Goal: Complete application form: Complete application form

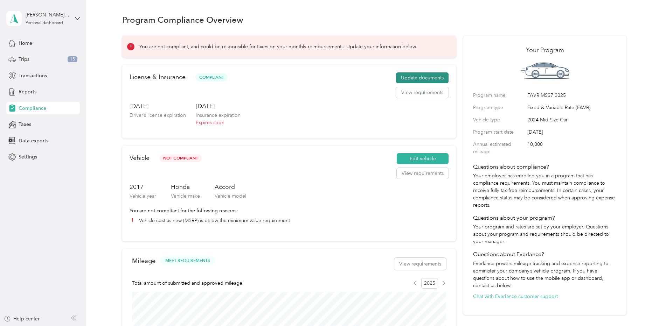
click at [417, 79] on button "Update documents" at bounding box center [422, 77] width 53 height 11
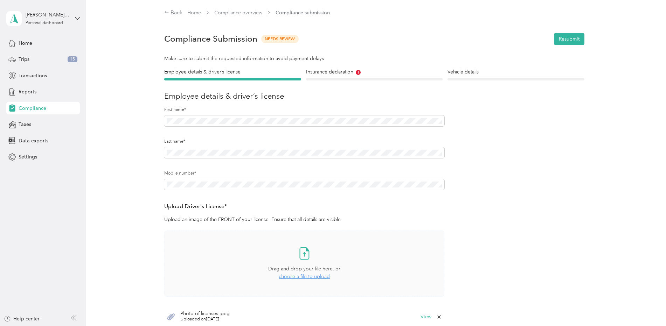
click at [305, 275] on span "choose a file to upload" at bounding box center [304, 277] width 51 height 6
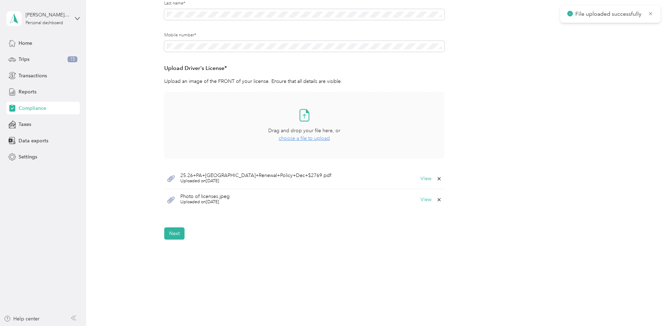
scroll to position [153, 0]
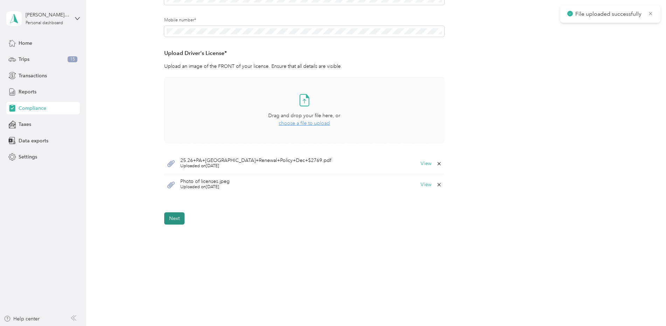
click at [177, 218] on button "Next" at bounding box center [174, 219] width 20 height 12
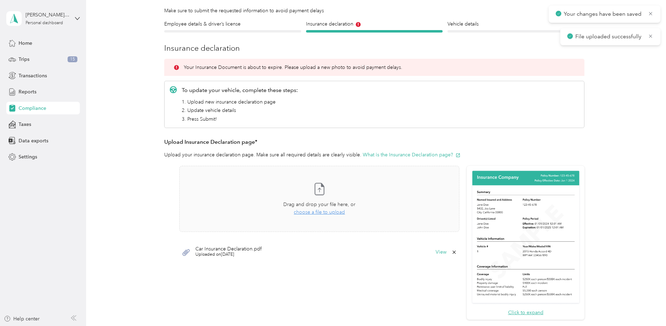
scroll to position [9, 0]
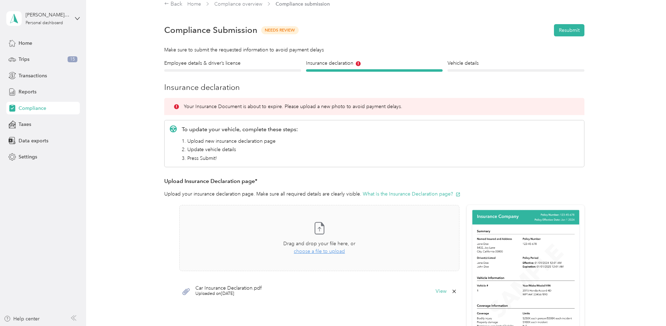
click at [471, 69] on div "Vehicle details Vehicle" at bounding box center [515, 66] width 137 height 12
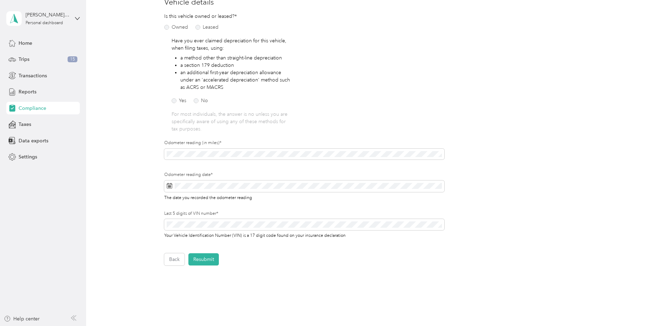
scroll to position [79, 0]
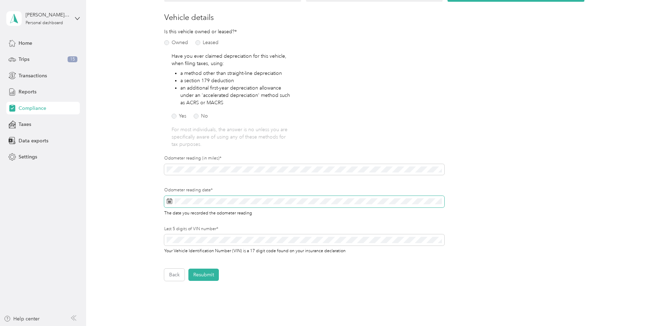
click at [239, 206] on span at bounding box center [304, 202] width 280 height 12
click at [232, 106] on icon at bounding box center [231, 106] width 7 height 7
click at [225, 132] on div "3" at bounding box center [225, 130] width 9 height 9
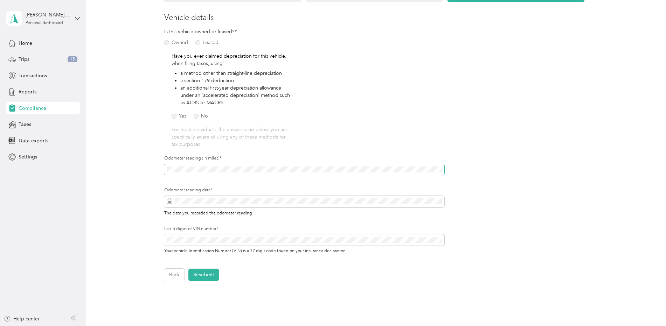
click at [236, 165] on span at bounding box center [304, 169] width 280 height 11
click at [234, 169] on span at bounding box center [304, 169] width 280 height 11
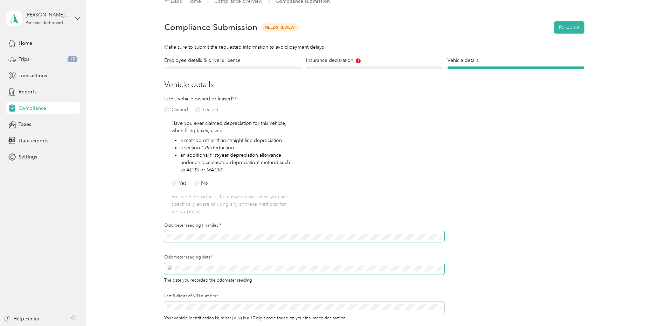
scroll to position [9, 0]
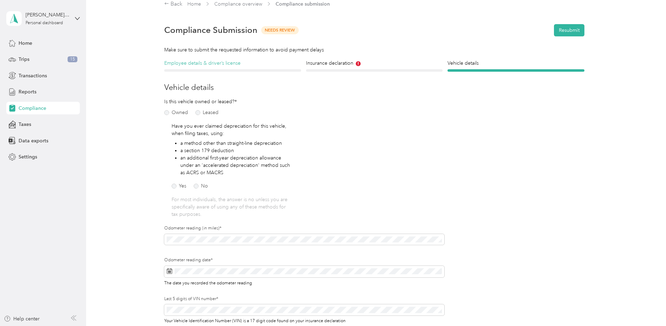
click at [290, 67] on h4 "Employee details & driver’s license" at bounding box center [232, 63] width 137 height 7
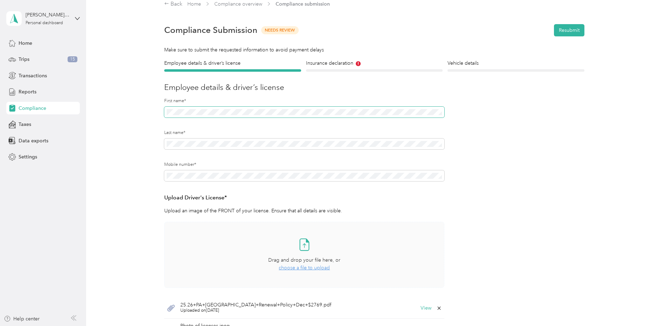
scroll to position [44, 0]
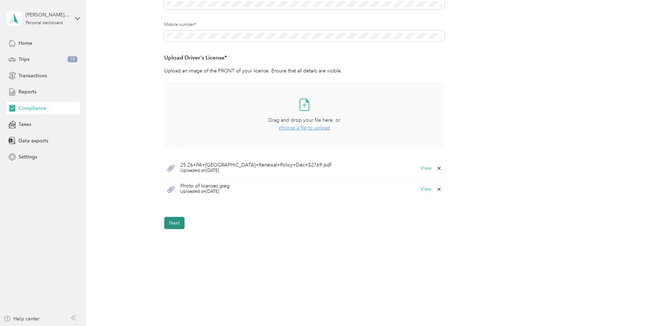
click at [177, 220] on button "Next" at bounding box center [174, 223] width 20 height 12
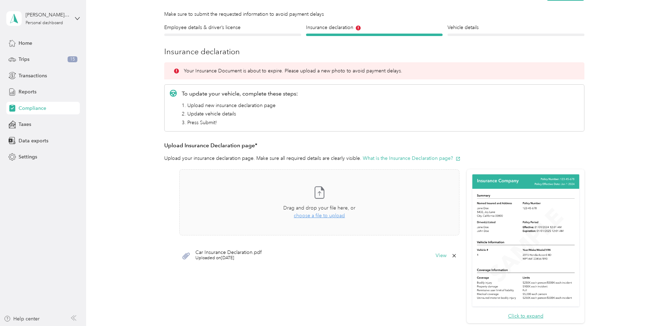
scroll to position [9, 0]
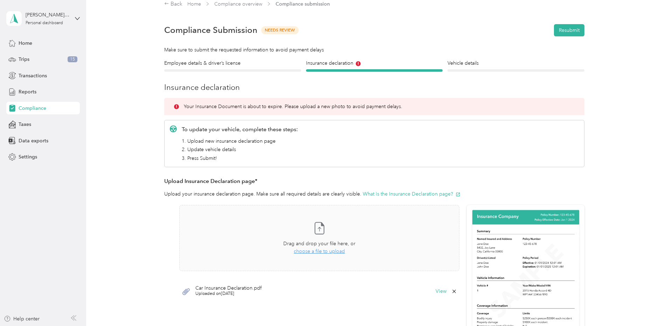
click at [455, 71] on div at bounding box center [515, 70] width 137 height 2
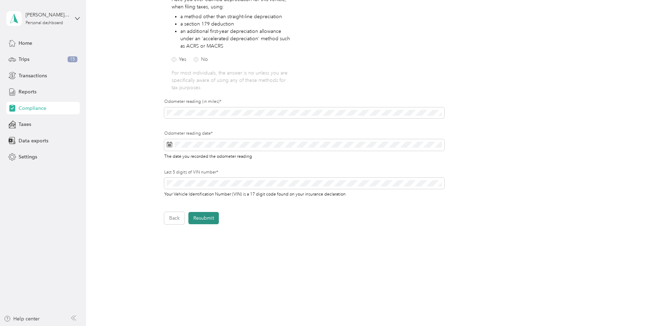
click at [203, 215] on button "Resubmit" at bounding box center [203, 218] width 30 height 12
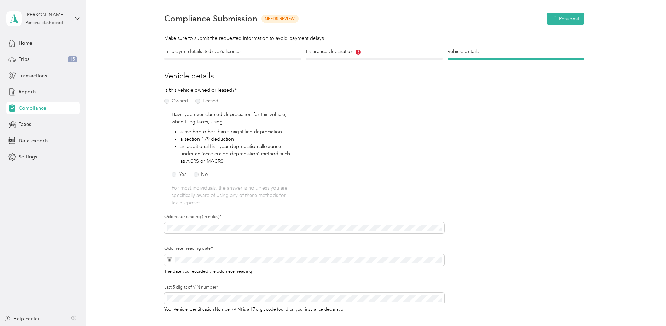
scroll to position [9, 0]
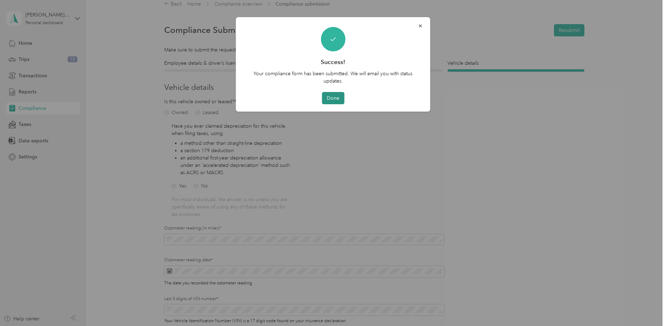
click at [337, 100] on button "Done" at bounding box center [333, 98] width 22 height 12
